Goal: Task Accomplishment & Management: Use online tool/utility

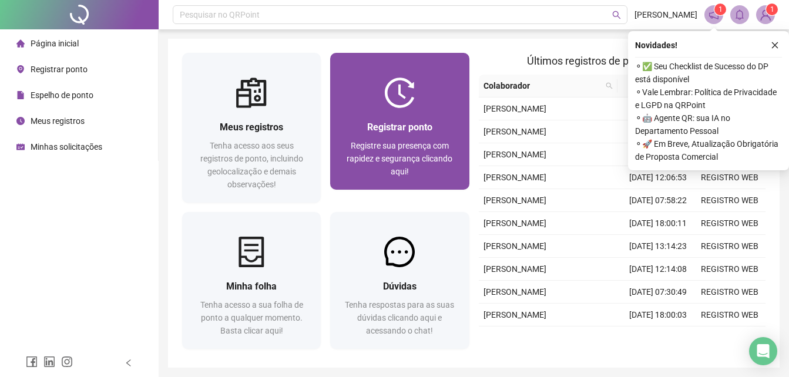
click at [392, 142] on span "Registre sua presença com rapidez e segurança clicando aqui!" at bounding box center [400, 158] width 106 height 35
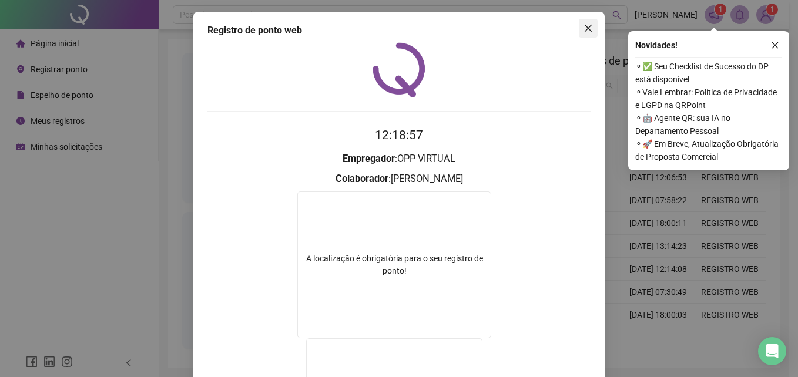
click at [583, 25] on icon "close" at bounding box center [587, 27] width 9 height 9
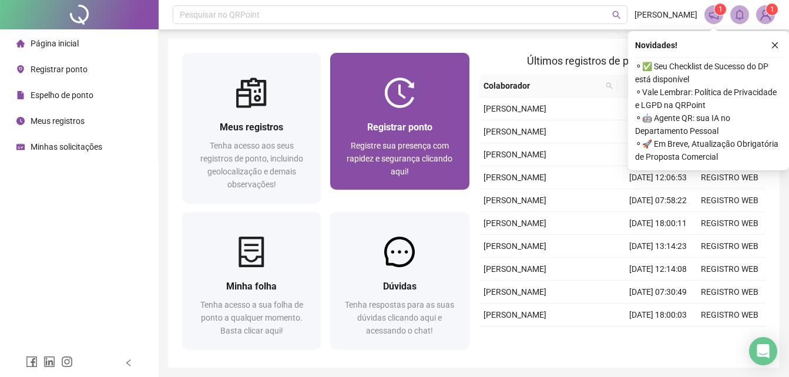
click at [395, 104] on img at bounding box center [399, 93] width 31 height 31
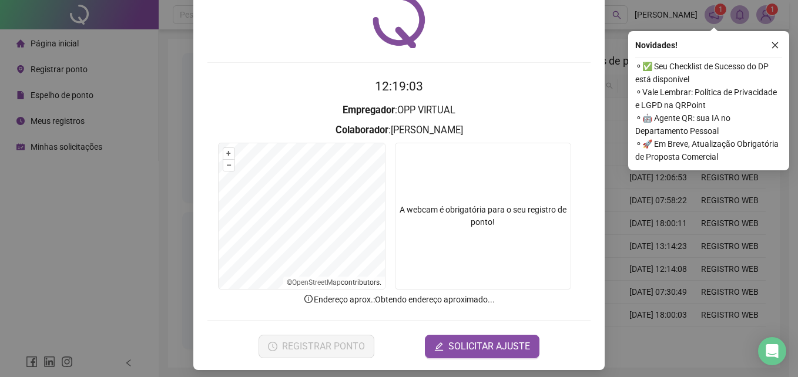
scroll to position [56, 0]
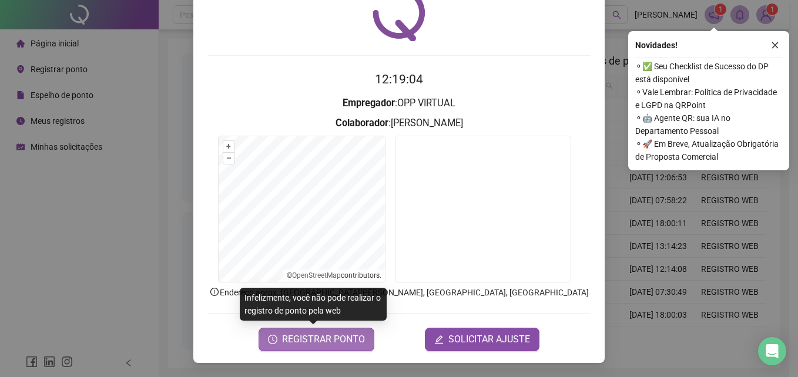
click at [332, 339] on span "REGISTRAR PONTO" at bounding box center [323, 339] width 83 height 14
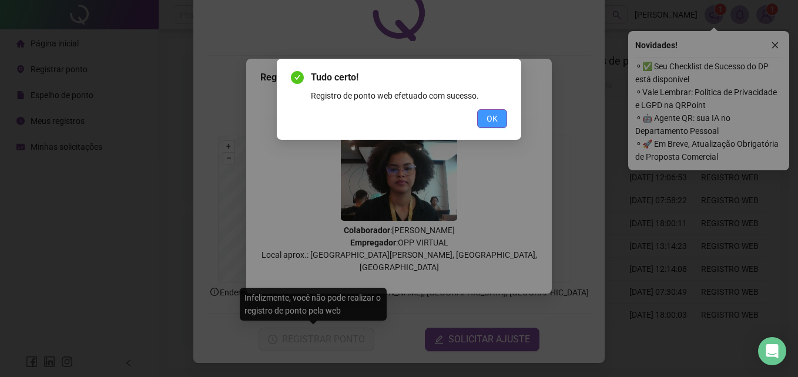
click at [498, 115] on button "OK" at bounding box center [492, 118] width 30 height 19
